Goal: Transaction & Acquisition: Purchase product/service

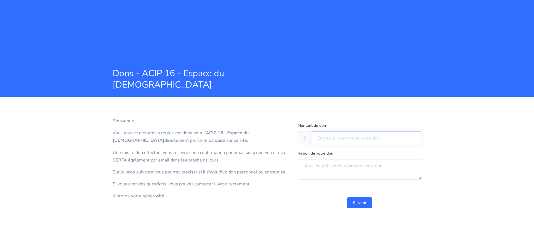
click at [329, 139] on input "text" at bounding box center [367, 138] width 110 height 14
type input "500"
click at [310, 164] on textarea at bounding box center [360, 169] width 124 height 21
drag, startPoint x: 320, startPoint y: 166, endPoint x: 332, endPoint y: 163, distance: 13.0
click at [320, 166] on textarea "montée du [DATE]" at bounding box center [360, 169] width 124 height 21
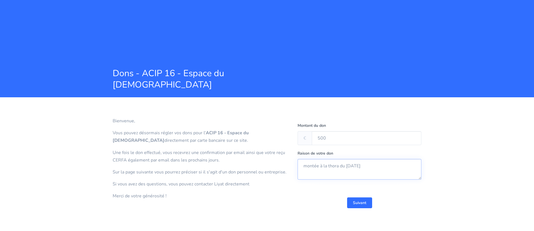
click at [330, 166] on textarea "montée à la thora du [DATE]" at bounding box center [360, 169] width 124 height 21
type textarea "montée à la Thora du [DATE]"
click at [364, 206] on button "Suivant" at bounding box center [359, 203] width 25 height 11
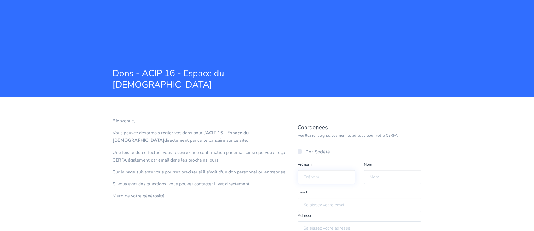
click at [310, 176] on input "text" at bounding box center [327, 177] width 58 height 14
type input "[PERSON_NAME]"
click at [372, 180] on input "text" at bounding box center [393, 177] width 58 height 14
type input "TIBOUL"
type input "[EMAIL_ADDRESS][DOMAIN_NAME]"
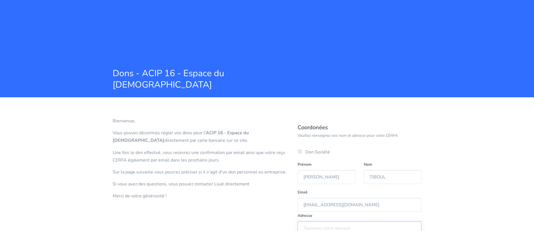
type input "[STREET_ADDRESS][PERSON_NAME]"
type input "75017"
type input "[GEOGRAPHIC_DATA]"
type input "06 10 90 03 23"
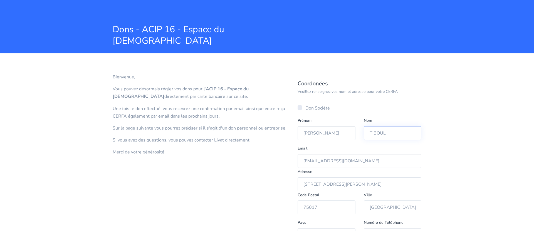
scroll to position [44, 0]
click at [386, 184] on input "[STREET_ADDRESS][PERSON_NAME]" at bounding box center [360, 184] width 124 height 14
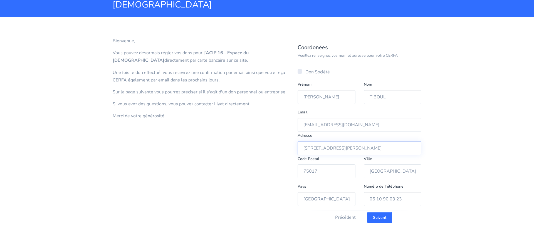
scroll to position [91, 0]
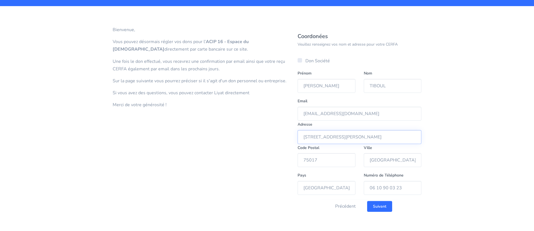
type input "[STREET_ADDRESS][PERSON_NAME]"
click at [404, 188] on input "06 10 90 03 23" at bounding box center [393, 188] width 58 height 14
type input "06 84 80 10 29"
click at [386, 210] on input "Suivant" at bounding box center [379, 206] width 25 height 11
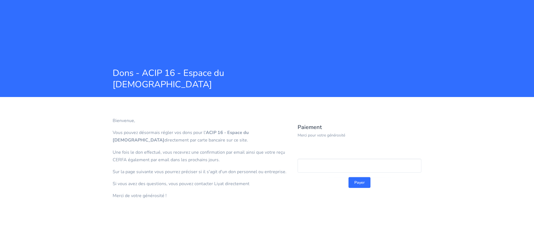
scroll to position [0, 0]
click at [359, 184] on button "Payer" at bounding box center [360, 182] width 22 height 11
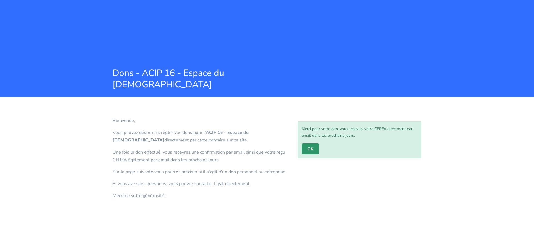
click at [310, 148] on link "OK" at bounding box center [310, 149] width 17 height 11
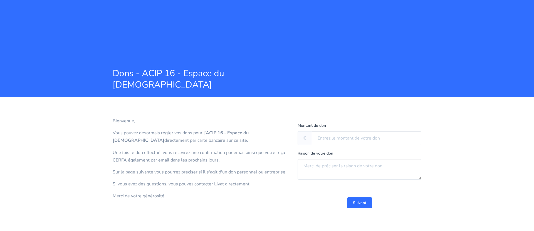
scroll to position [0, 0]
